Goal: Use online tool/utility: Use online tool/utility

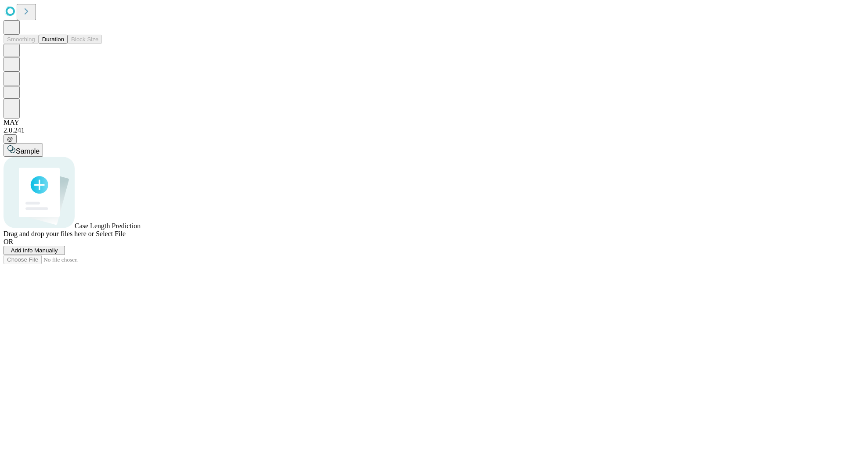
click at [64, 44] on button "Duration" at bounding box center [53, 39] width 29 height 9
click at [126, 238] on span "Select File" at bounding box center [111, 233] width 30 height 7
